Goal: Task Accomplishment & Management: Complete application form

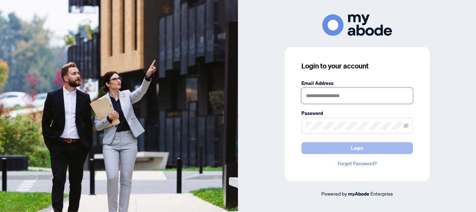
type input "**********"
click at [358, 149] on span "Login" at bounding box center [357, 147] width 13 height 11
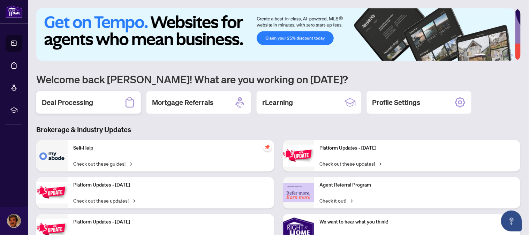
click at [80, 104] on h2 "Deal Processing" at bounding box center [67, 103] width 51 height 10
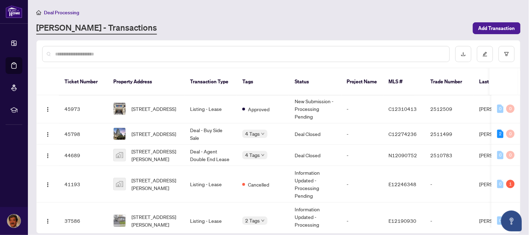
scroll to position [187, 0]
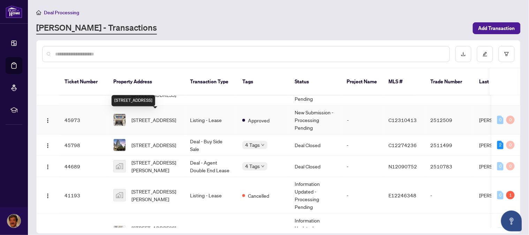
click at [155, 121] on span "[STREET_ADDRESS]" at bounding box center [153, 120] width 45 height 8
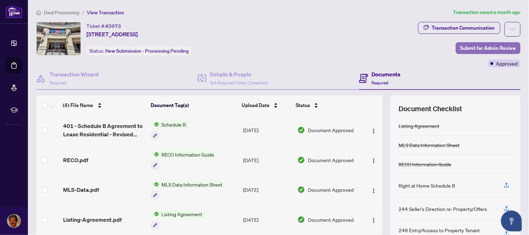
click at [470, 50] on span "Submit for Admin Review" at bounding box center [488, 48] width 56 height 11
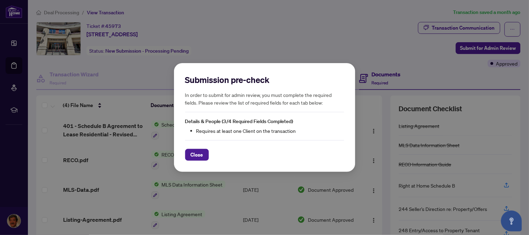
click at [362, 53] on div "Submission pre-check In order to submit for admin review, you must complete the…" at bounding box center [264, 117] width 529 height 235
click at [199, 155] on span "Close" at bounding box center [197, 154] width 13 height 11
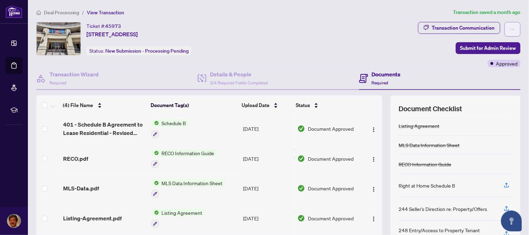
click at [510, 29] on icon "ellipsis" at bounding box center [512, 29] width 5 height 5
click at [376, 57] on div "Ticket #: 45973 [STREET_ADDRESS] Status: New Submission - Processing Pending" at bounding box center [226, 44] width 382 height 45
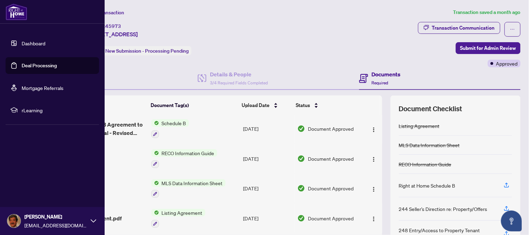
click at [22, 42] on link "Dashboard" at bounding box center [34, 43] width 24 height 6
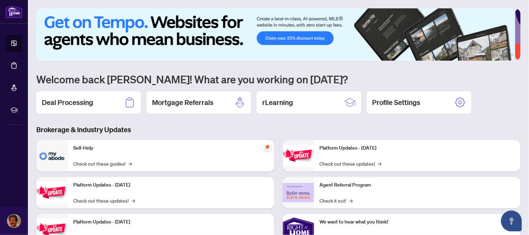
drag, startPoint x: 68, startPoint y: 97, endPoint x: 73, endPoint y: 99, distance: 4.8
click at [69, 98] on h2 "Deal Processing" at bounding box center [67, 103] width 51 height 10
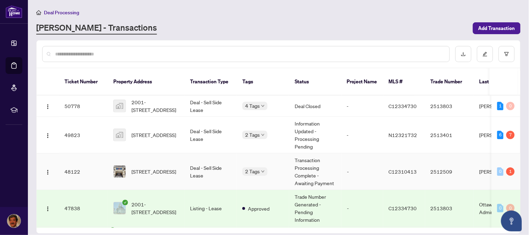
click at [211, 168] on td "Deal - Sell Side Lease" at bounding box center [210, 171] width 52 height 37
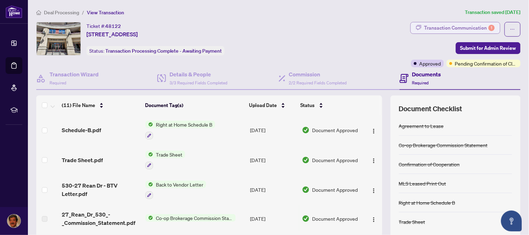
click at [461, 29] on div "Transaction Communication 1" at bounding box center [459, 27] width 70 height 11
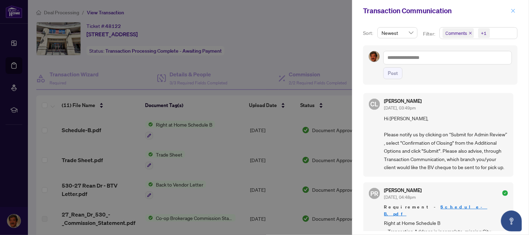
click at [513, 11] on icon "close" at bounding box center [514, 11] width 4 height 4
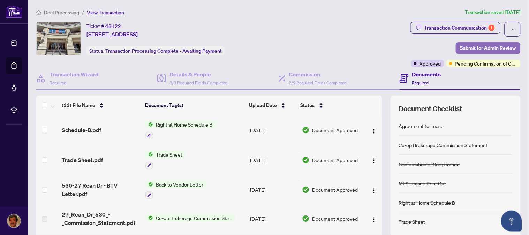
click at [477, 48] on span "Submit for Admin Review" at bounding box center [488, 48] width 56 height 11
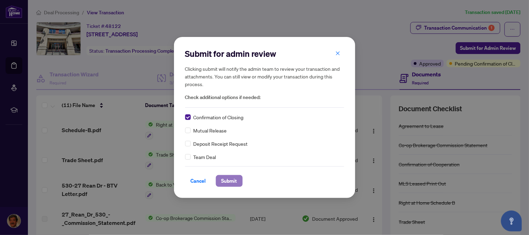
click at [232, 181] on span "Submit" at bounding box center [229, 180] width 16 height 11
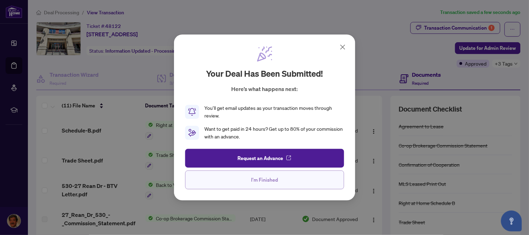
click at [267, 181] on span "I'm Finished" at bounding box center [264, 179] width 27 height 11
